Goal: Transaction & Acquisition: Purchase product/service

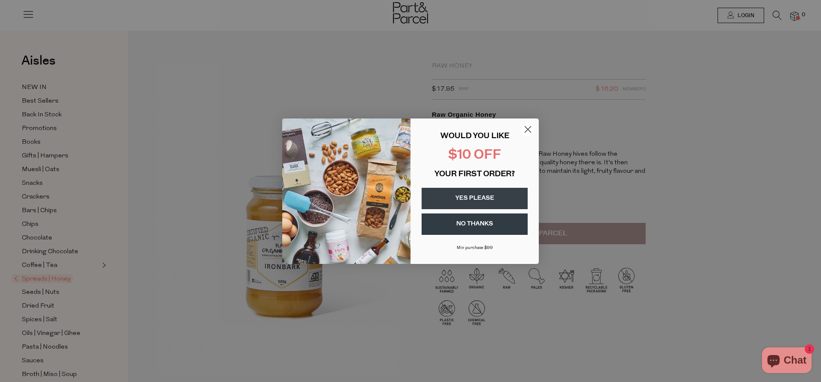
click at [478, 198] on button "YES PLEASE" at bounding box center [474, 198] width 106 height 21
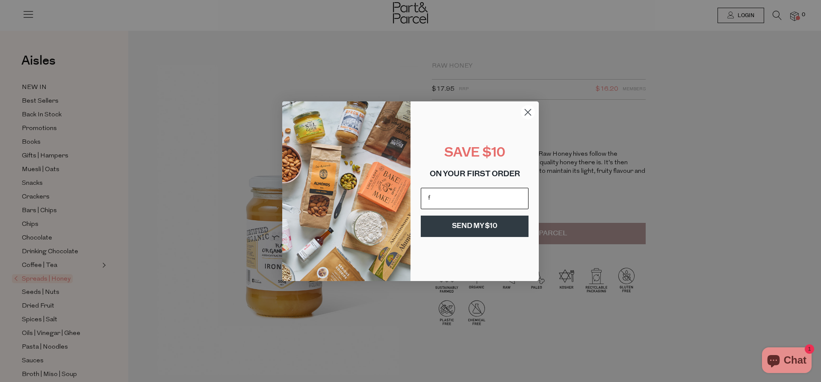
type input "fraser61@optusnet.com.au"
click at [471, 230] on button "SEND MY $10" at bounding box center [475, 225] width 108 height 21
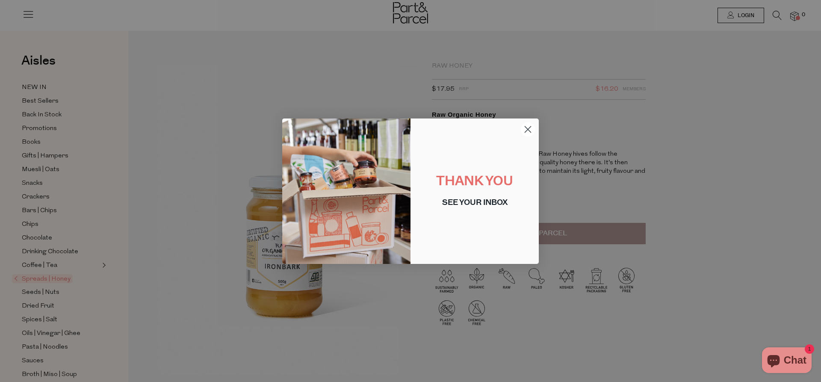
click at [525, 129] on circle "Close dialog" at bounding box center [528, 129] width 14 height 14
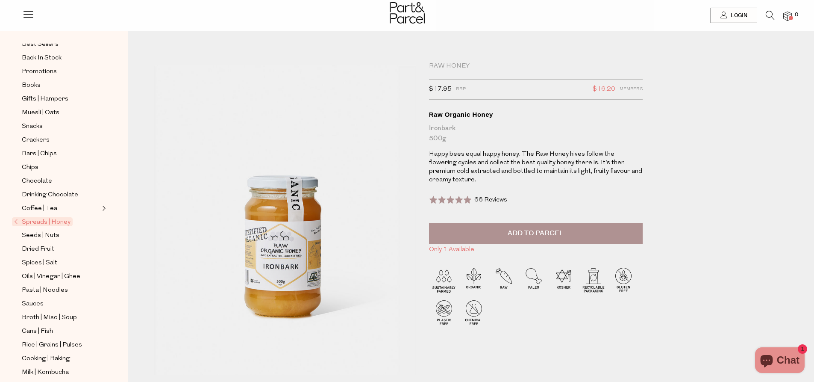
scroll to position [85, 0]
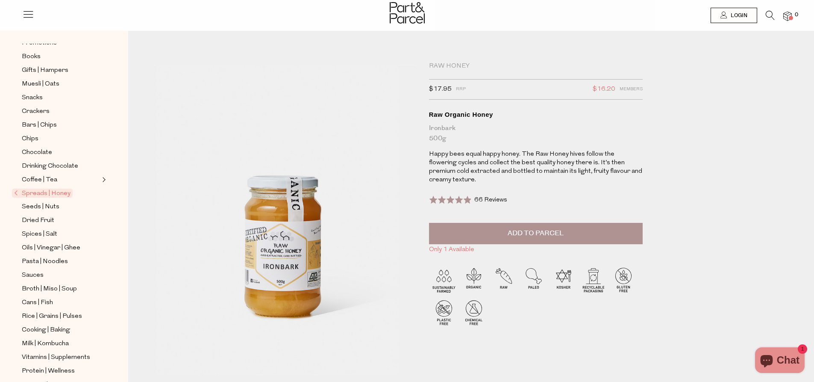
click at [52, 189] on span "Spreads | Honey" at bounding box center [42, 193] width 61 height 9
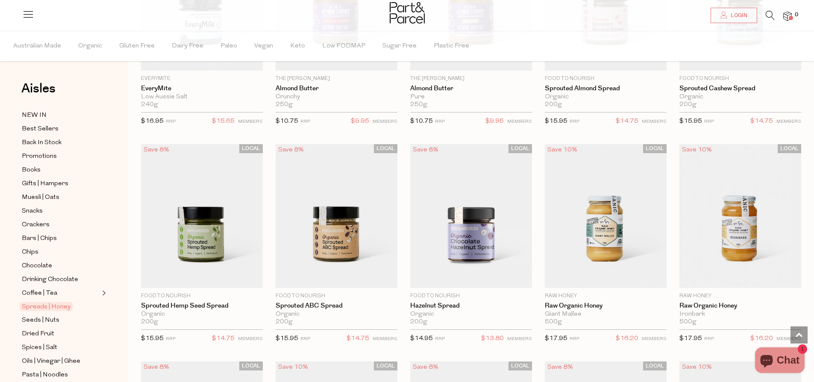
scroll to position [1282, 0]
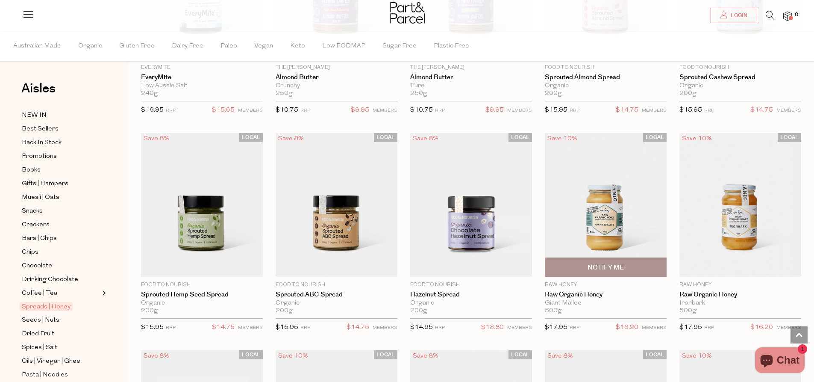
click at [607, 243] on img at bounding box center [606, 205] width 122 height 144
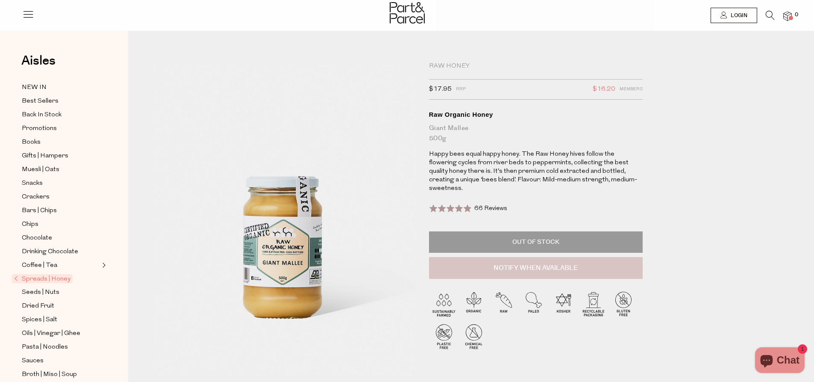
click at [538, 261] on button "Notify When Available" at bounding box center [536, 268] width 214 height 22
type input "Notify when available"
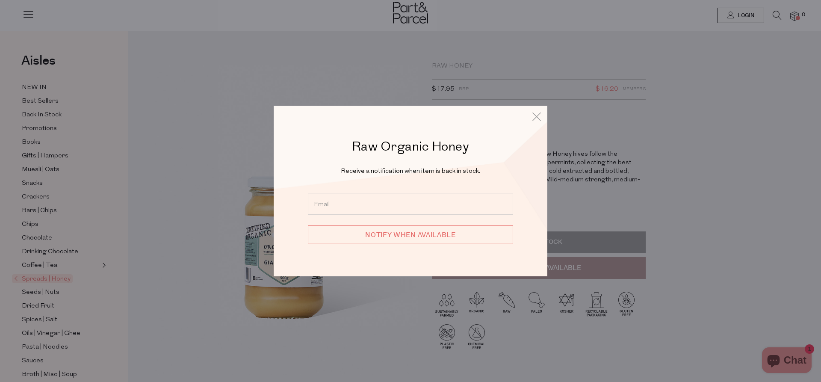
click at [377, 200] on input "email" at bounding box center [410, 204] width 205 height 21
type input "fraser61@optusnet.com.au"
click at [403, 233] on input "Notify when available" at bounding box center [410, 234] width 205 height 19
type input "We will be in touch"
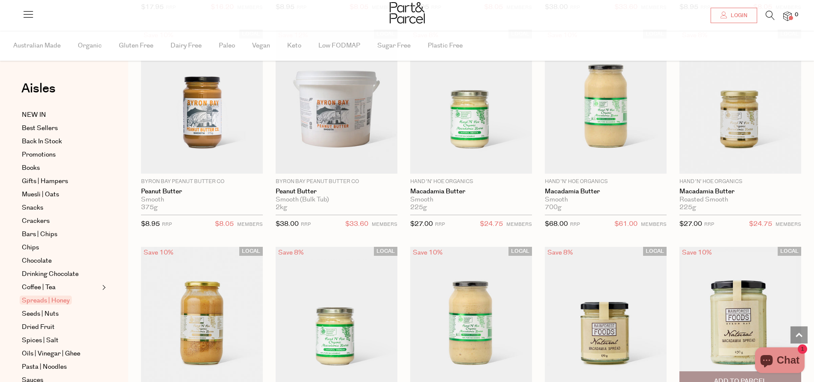
scroll to position [1275, 0]
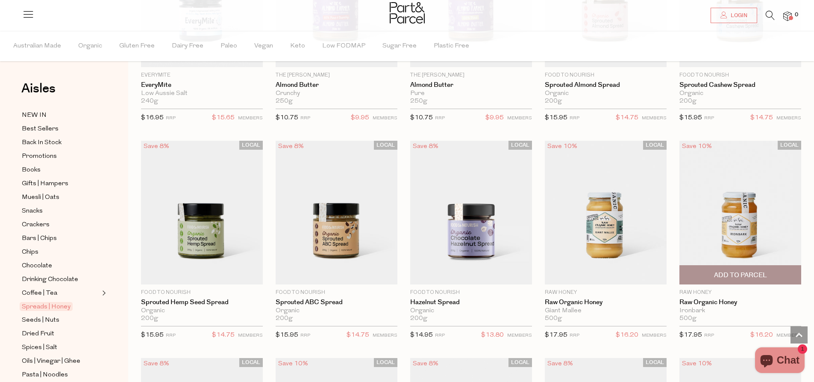
click at [741, 274] on span "Add To Parcel" at bounding box center [740, 275] width 53 height 9
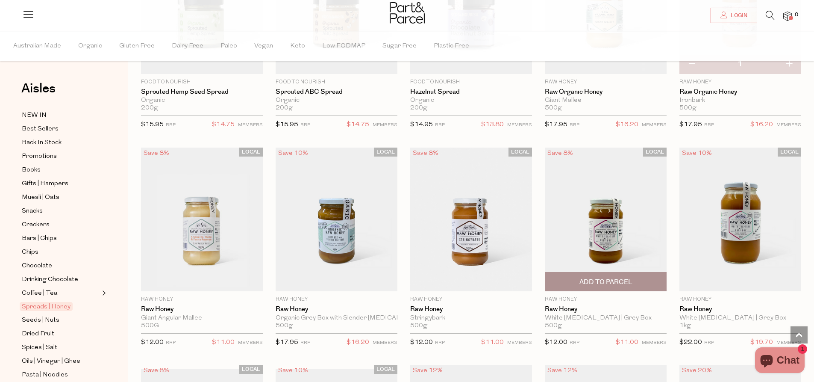
scroll to position [1488, 0]
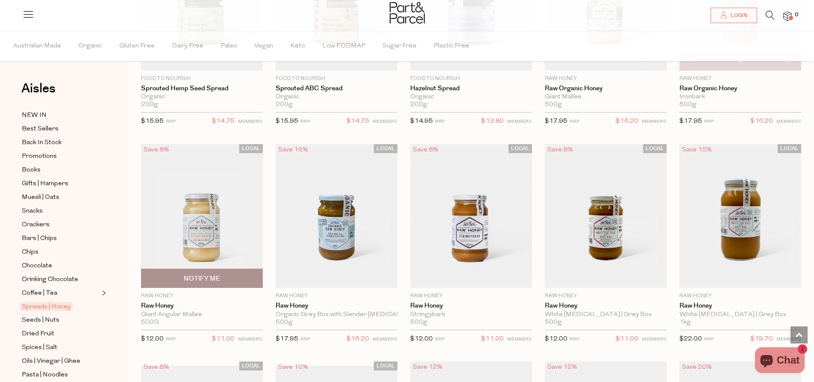
click at [202, 243] on img at bounding box center [202, 216] width 122 height 144
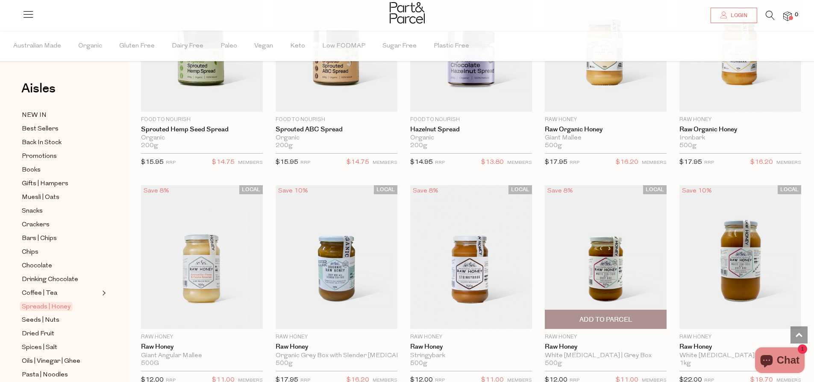
scroll to position [1493, 0]
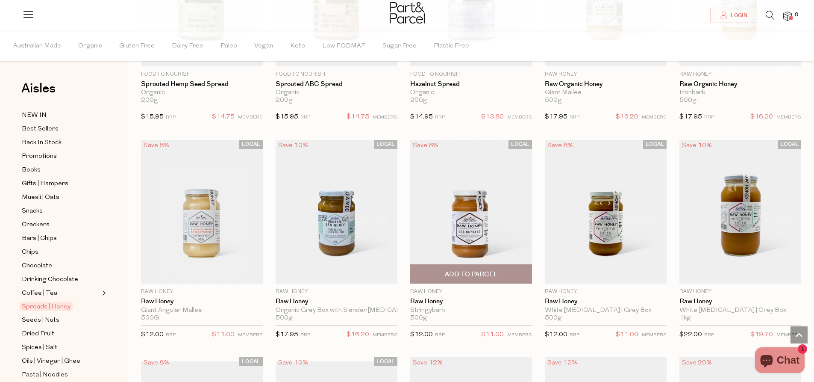
click at [474, 270] on span "Add To Parcel" at bounding box center [471, 274] width 53 height 9
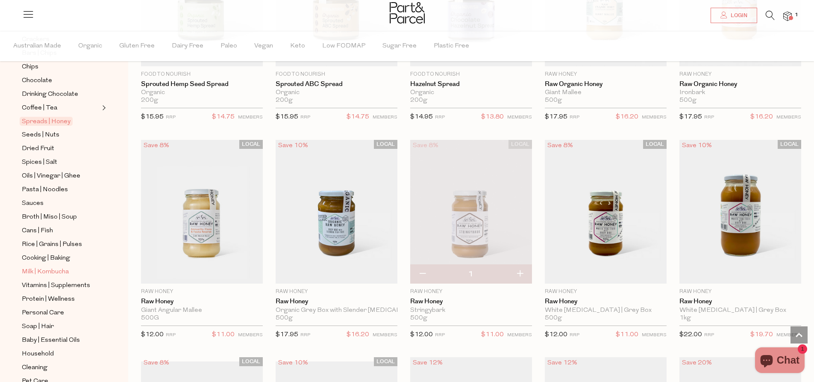
scroll to position [170, 0]
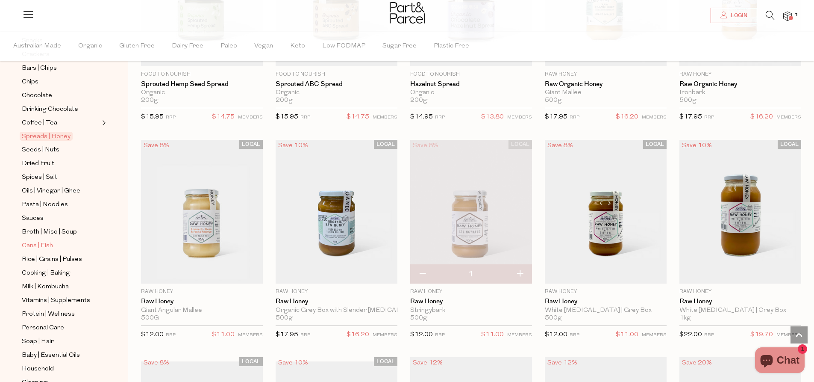
click at [43, 241] on span "Cans | Fish" at bounding box center [37, 246] width 31 height 10
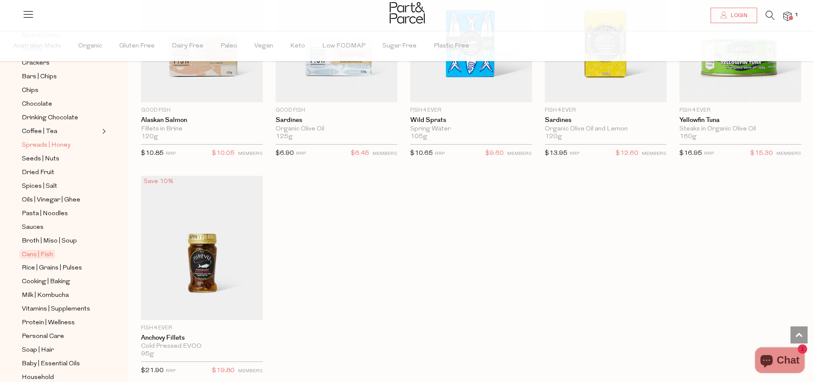
scroll to position [171, 0]
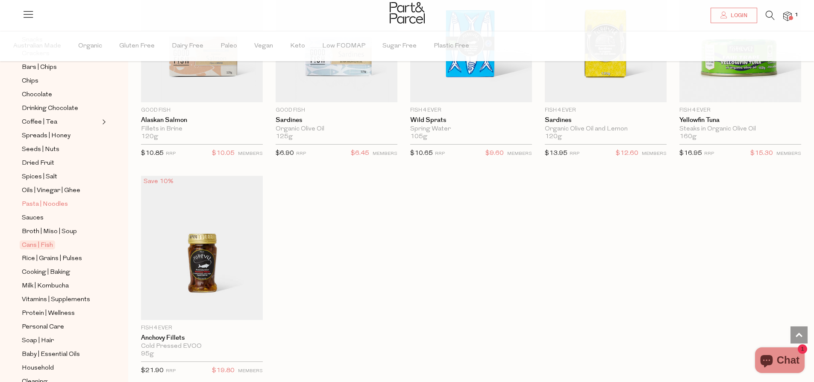
click at [53, 199] on span "Pasta | Noodles" at bounding box center [45, 204] width 46 height 10
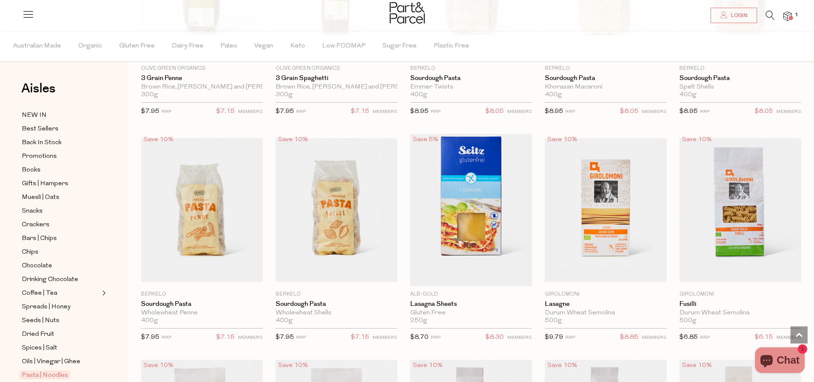
scroll to position [855, 0]
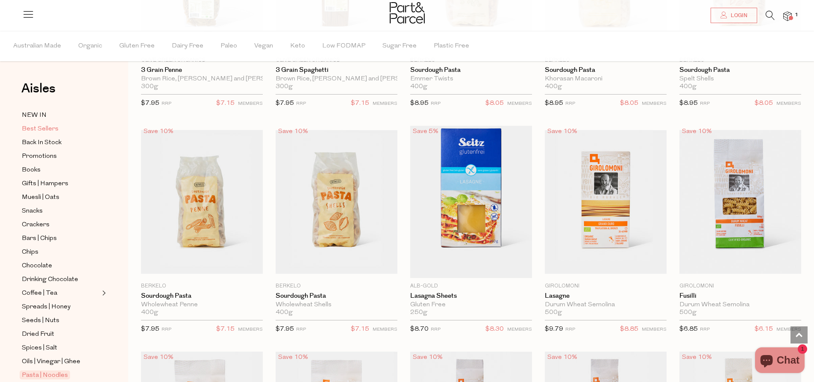
click at [36, 128] on span "Best Sellers" at bounding box center [40, 129] width 37 height 10
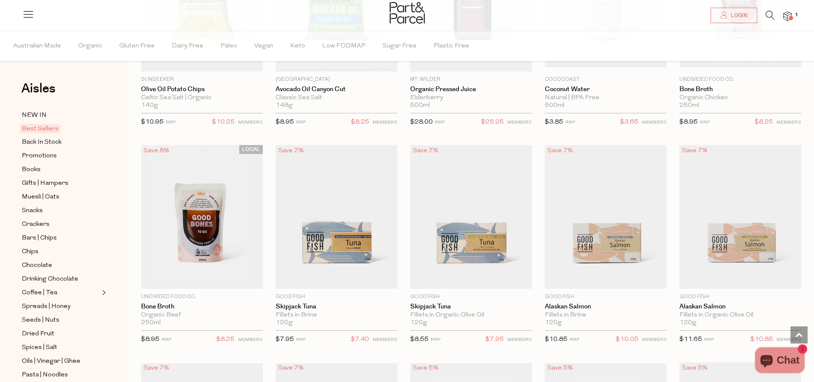
scroll to position [336, 0]
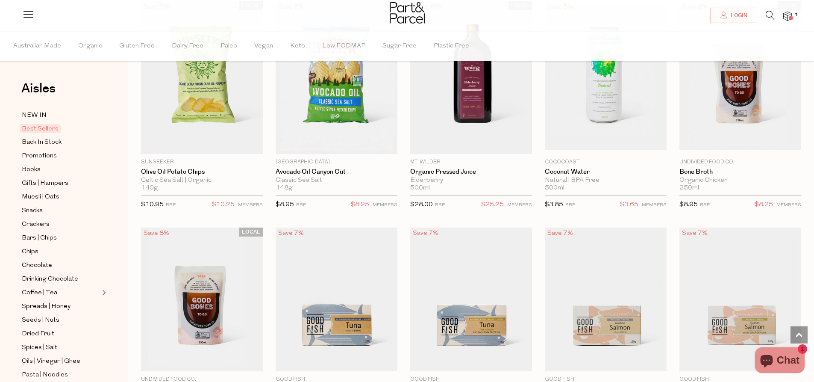
click at [773, 15] on icon at bounding box center [770, 15] width 9 height 9
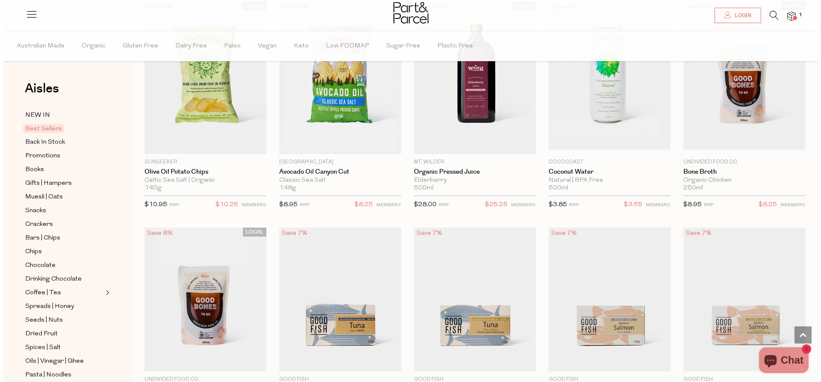
scroll to position [338, 0]
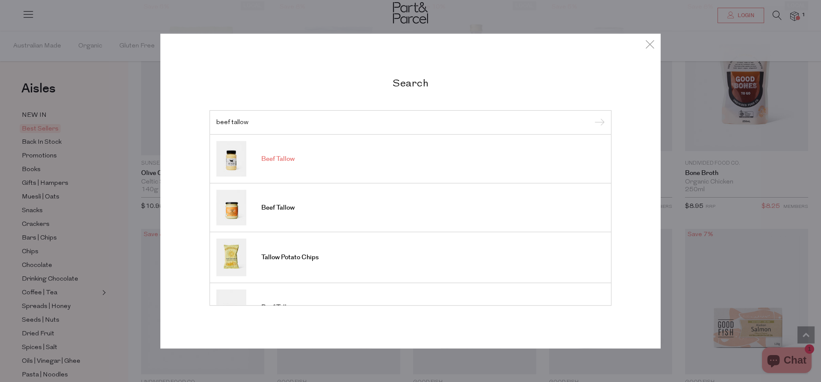
type input "beef tallow"
click at [280, 160] on span "Beef Tallow" at bounding box center [277, 159] width 33 height 9
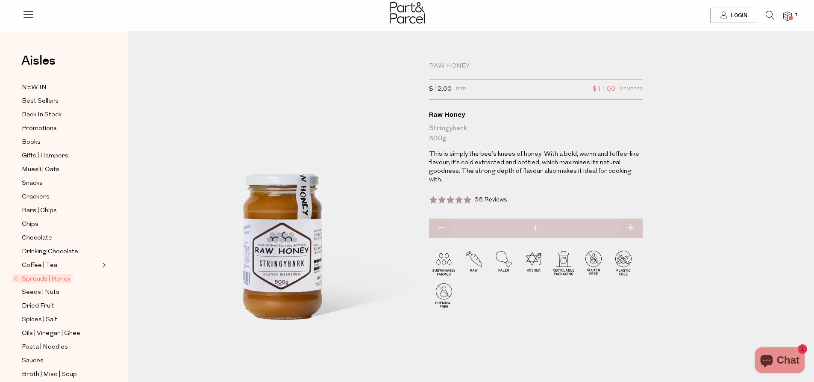
click at [791, 15] on img at bounding box center [788, 17] width 9 height 10
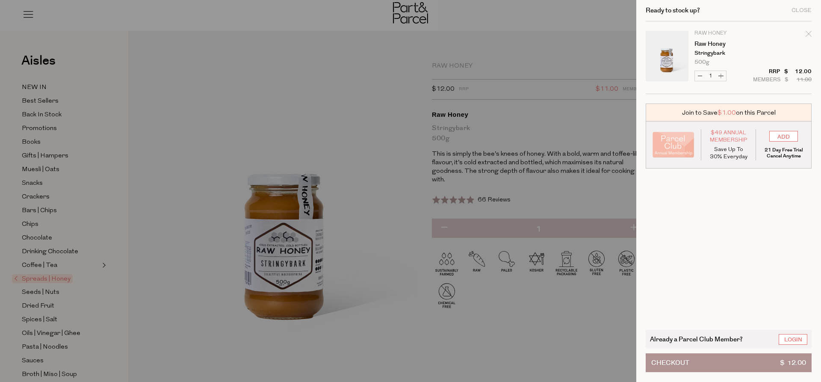
click at [568, 285] on div at bounding box center [410, 191] width 821 height 382
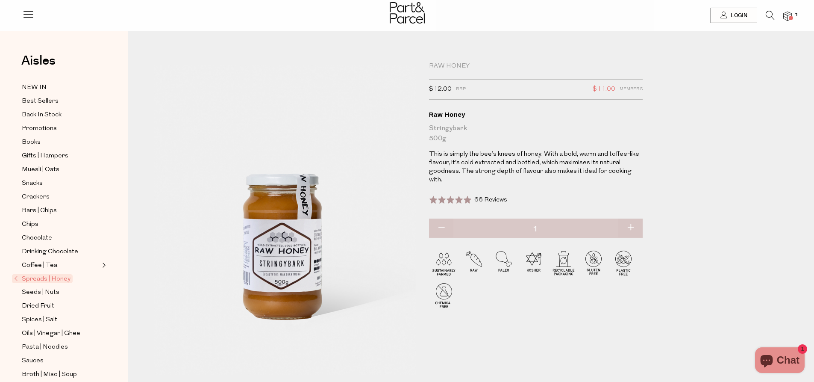
click at [793, 18] on div at bounding box center [407, 14] width 814 height 28
click at [786, 14] on img at bounding box center [788, 17] width 9 height 10
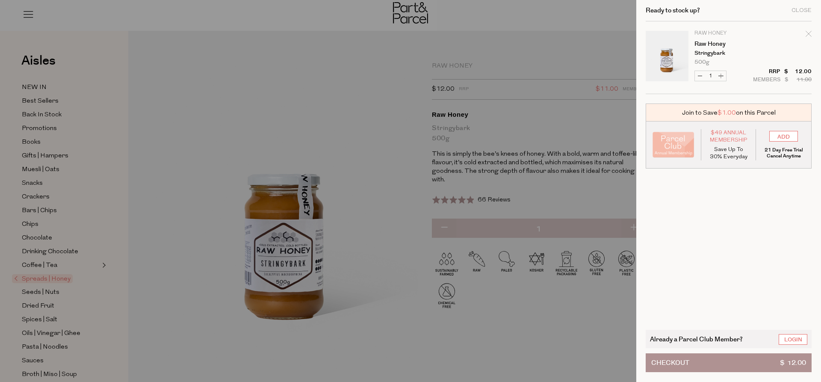
click at [741, 360] on button "Checkout $ 12.00" at bounding box center [728, 362] width 166 height 19
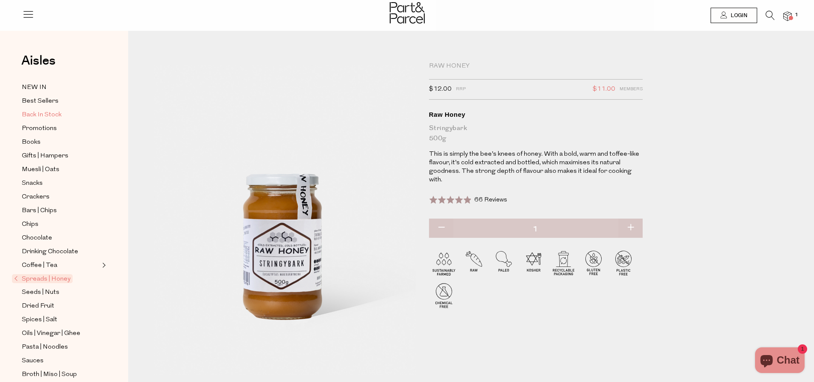
click at [52, 111] on span "Back In Stock" at bounding box center [42, 115] width 40 height 10
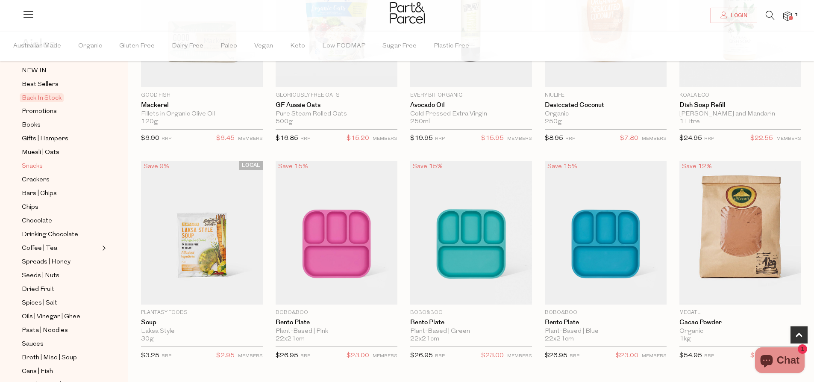
scroll to position [85, 0]
click at [44, 230] on span "Seeds | Nuts" at bounding box center [41, 235] width 38 height 10
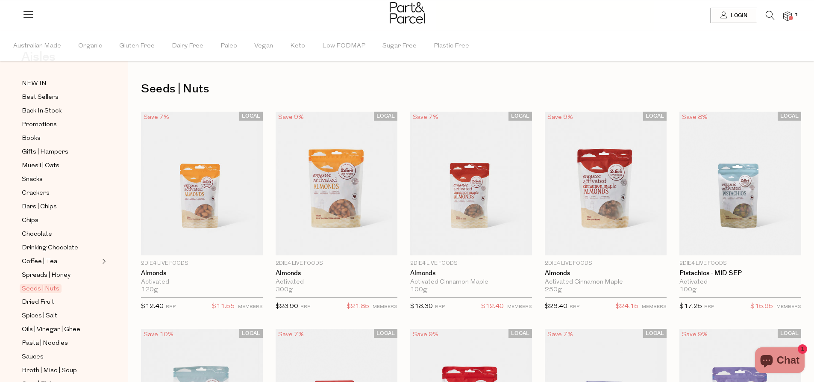
scroll to position [85, 0]
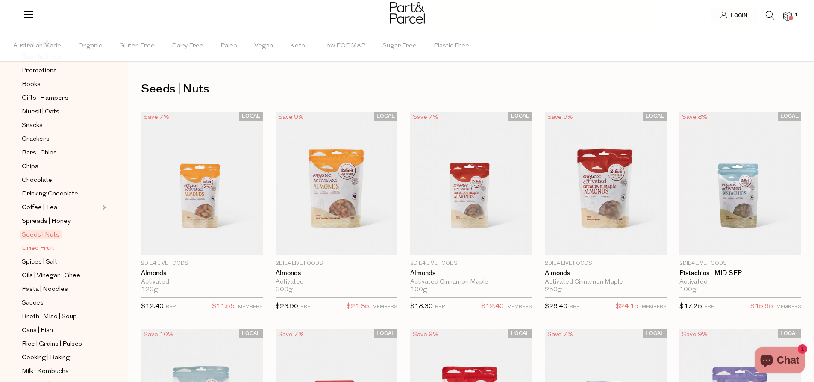
click at [39, 243] on span "Dried Fruit" at bounding box center [38, 248] width 32 height 10
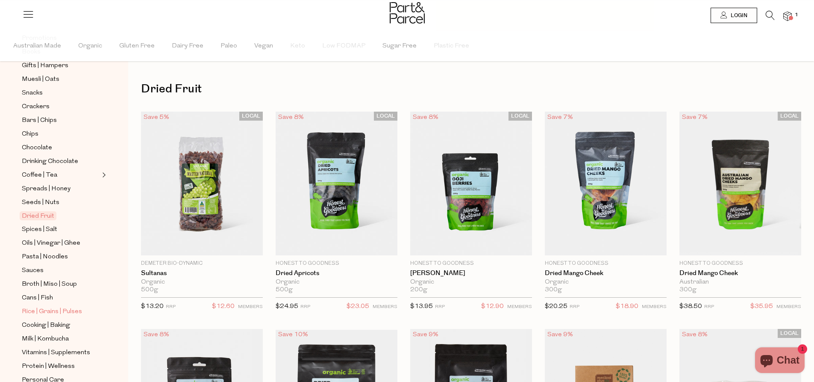
scroll to position [128, 0]
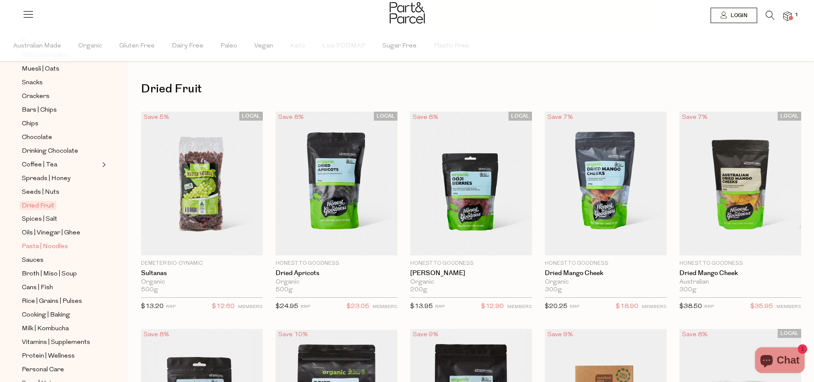
click at [49, 242] on span "Pasta | Noodles" at bounding box center [45, 247] width 46 height 10
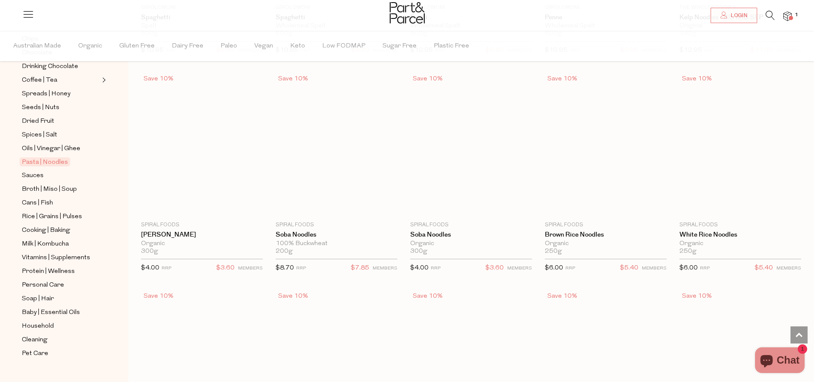
scroll to position [1624, 0]
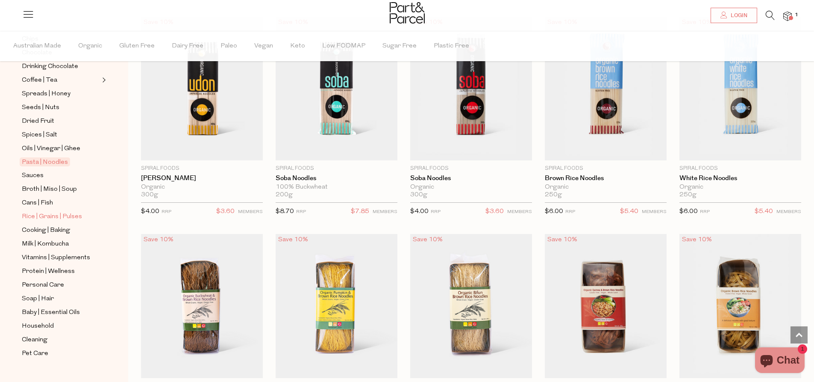
click at [64, 212] on span "Rice | Grains | Pulses" at bounding box center [52, 217] width 60 height 10
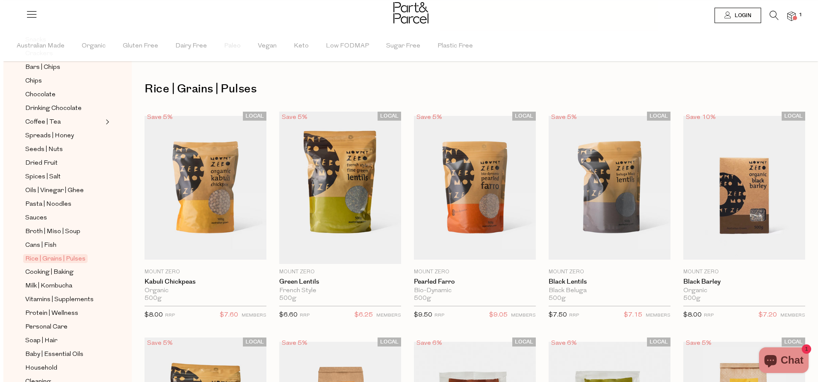
scroll to position [213, 0]
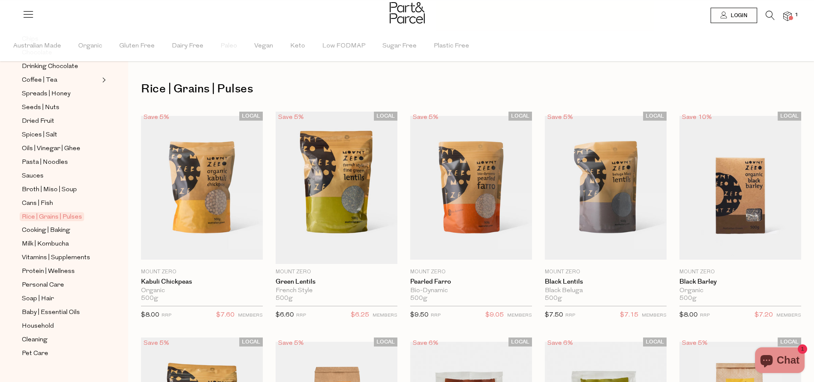
click at [787, 15] on img at bounding box center [788, 17] width 9 height 10
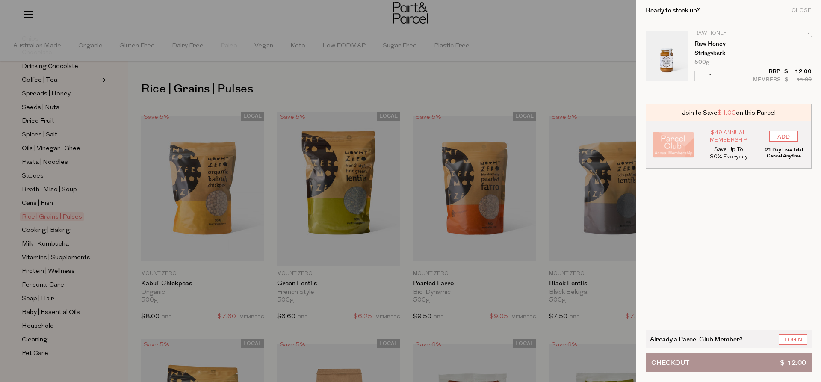
click at [728, 365] on button "Checkout $ 12.00" at bounding box center [728, 362] width 166 height 19
